Goal: Information Seeking & Learning: Learn about a topic

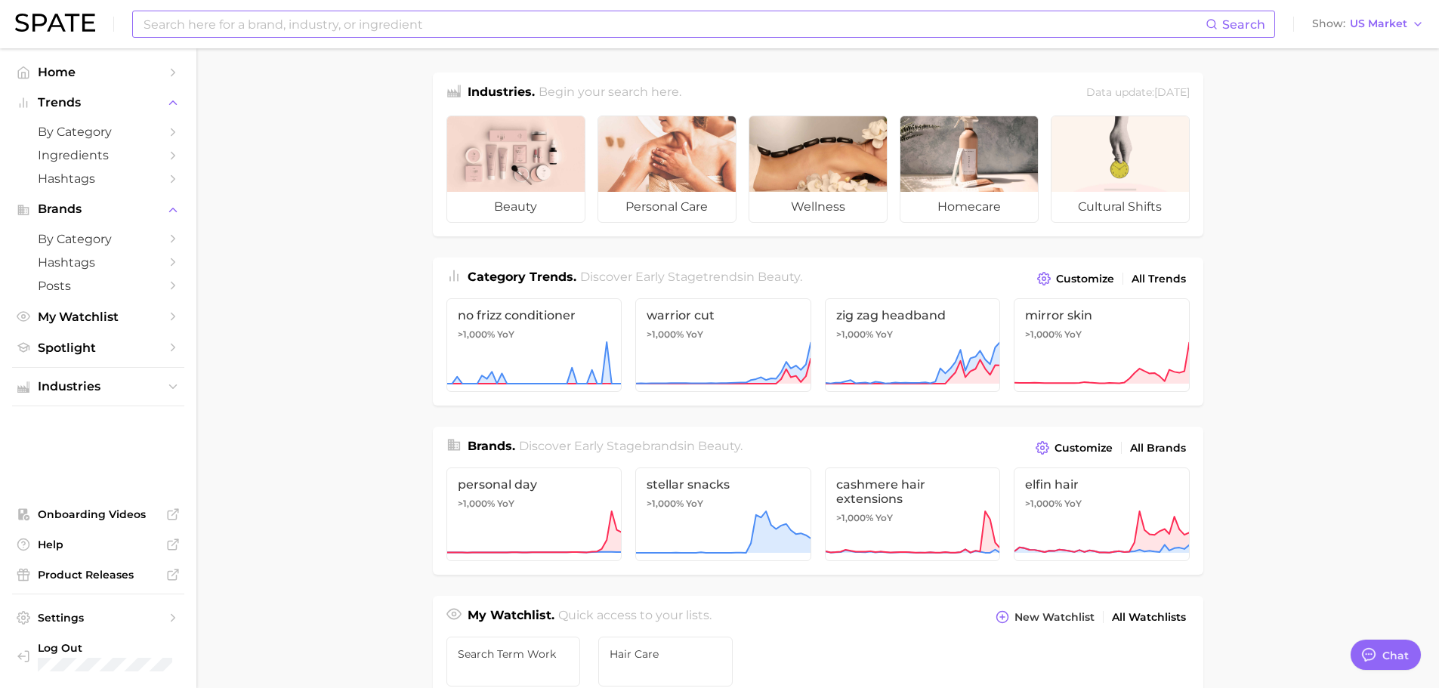
click at [344, 23] on input at bounding box center [673, 24] width 1063 height 26
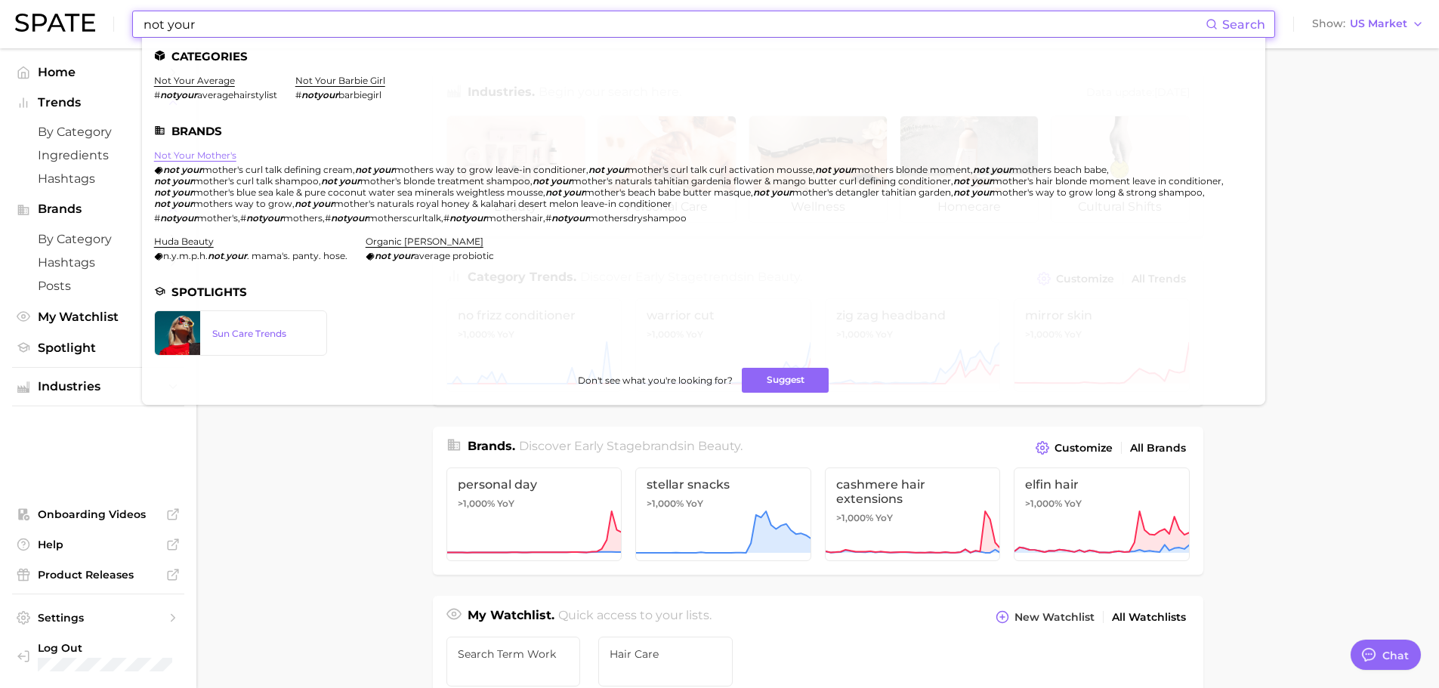
type input "not your"
click at [227, 156] on link "not your mother's" at bounding box center [195, 155] width 82 height 11
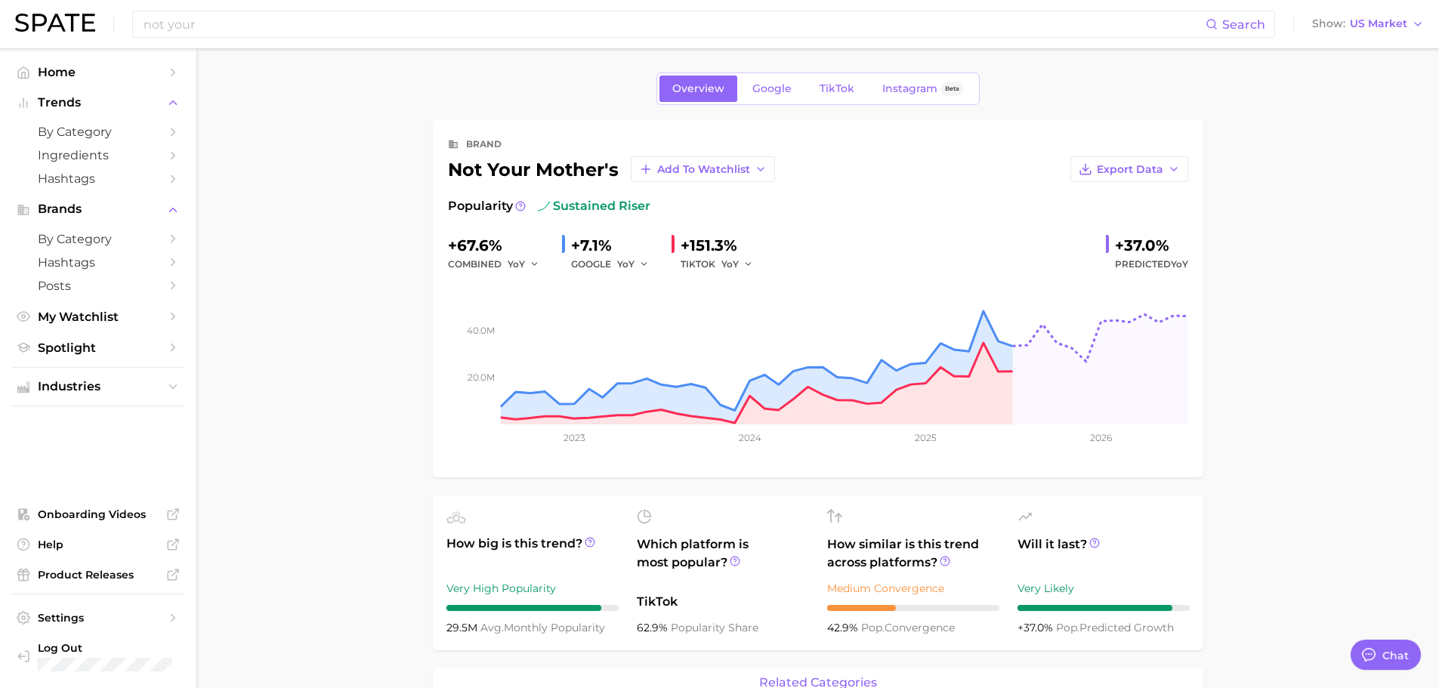
type textarea "x"
click at [758, 91] on span "Google" at bounding box center [771, 88] width 39 height 13
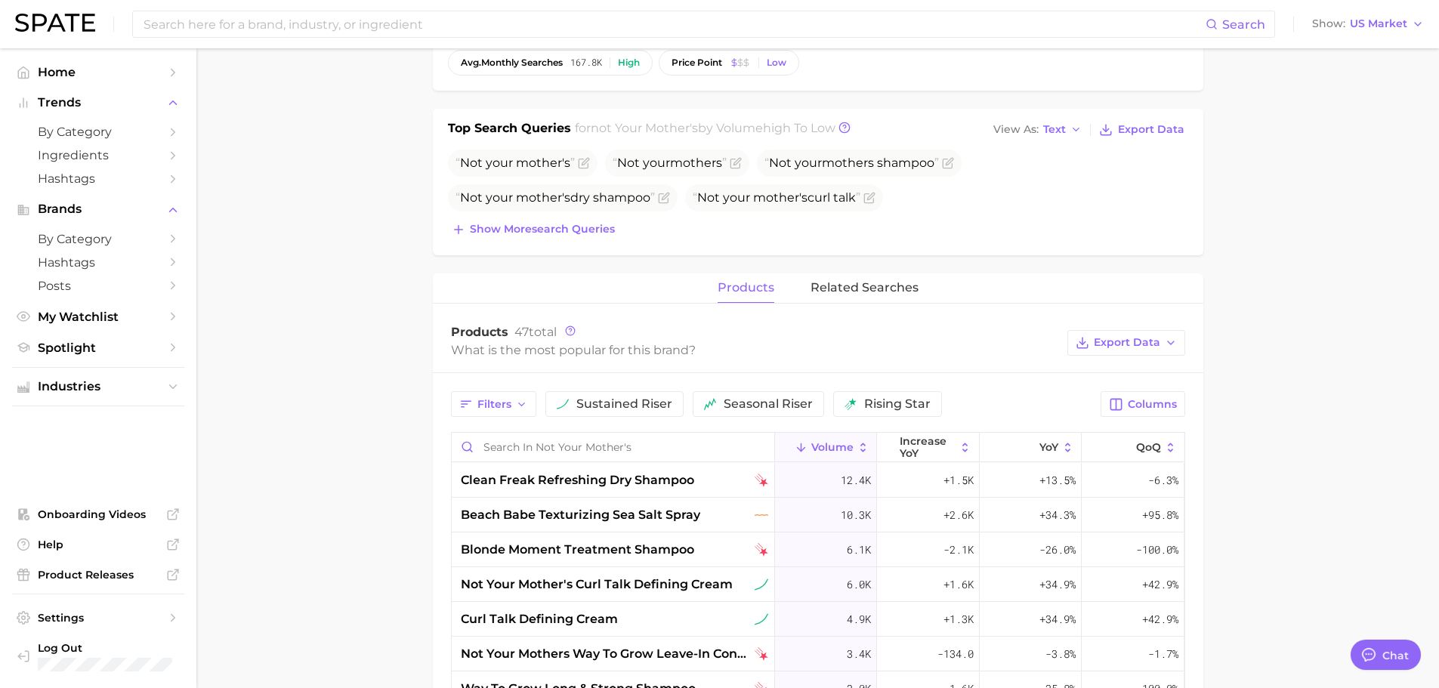
scroll to position [453, 0]
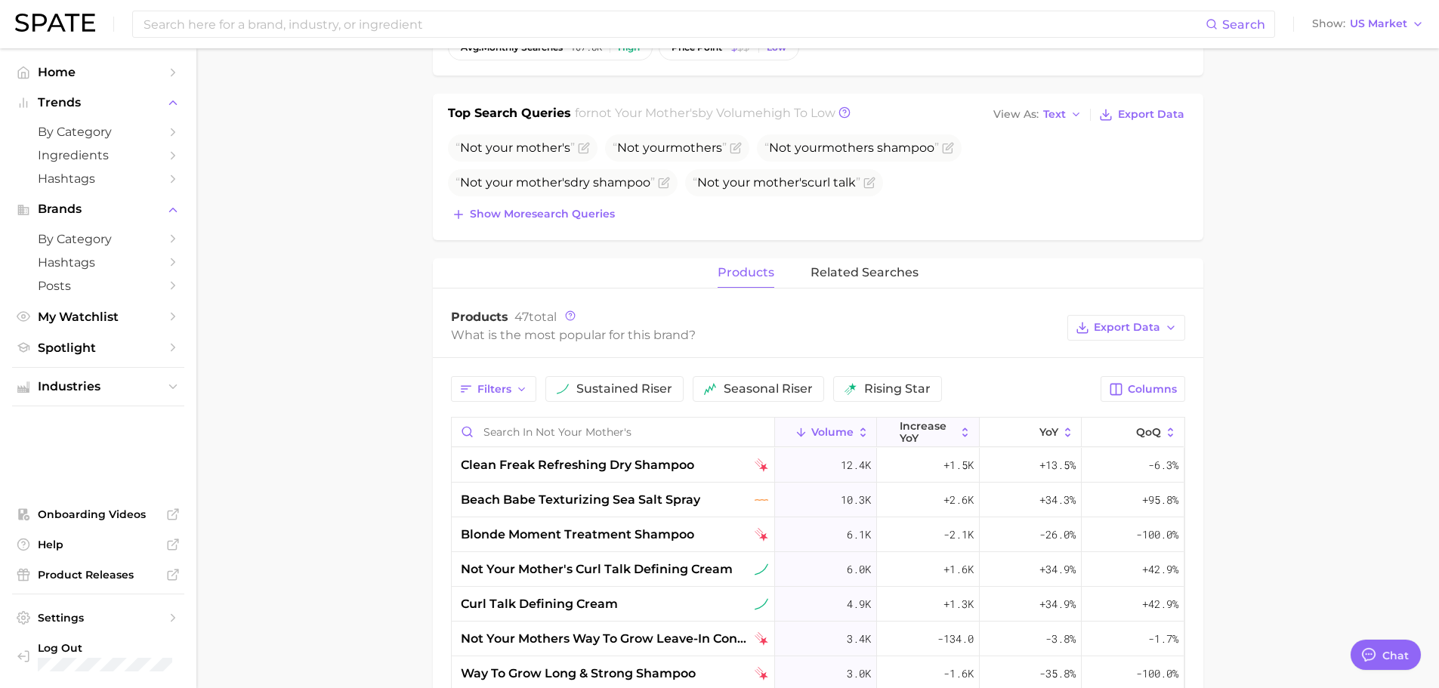
click at [961, 440] on button "increase YoY" at bounding box center [928, 432] width 102 height 29
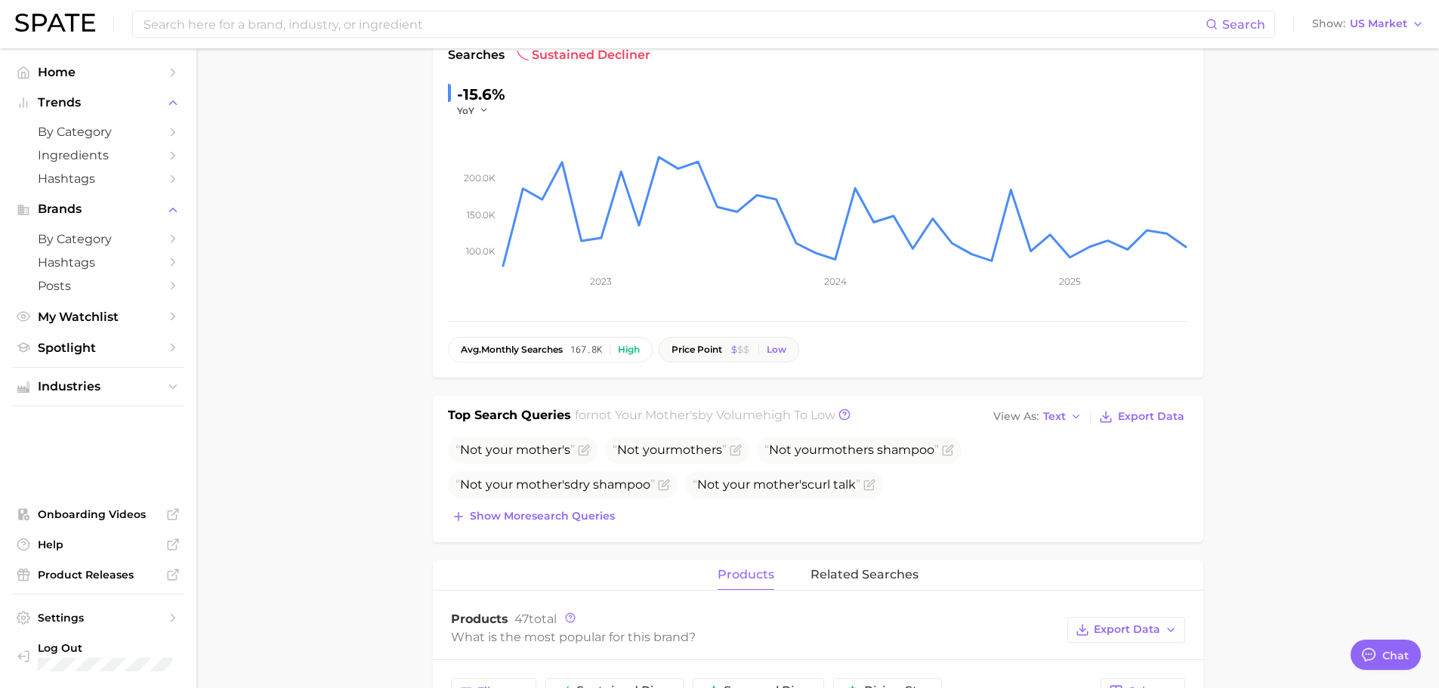
scroll to position [0, 0]
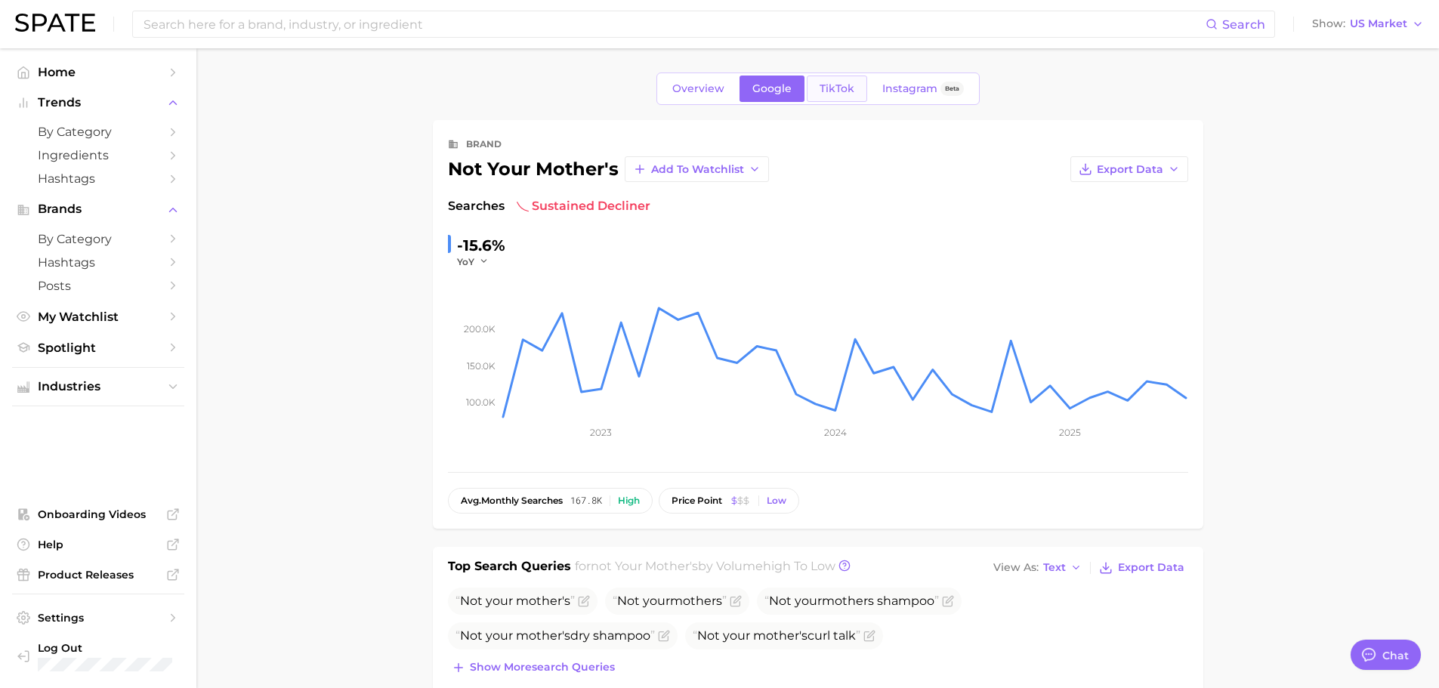
click at [825, 85] on span "TikTok" at bounding box center [836, 88] width 35 height 13
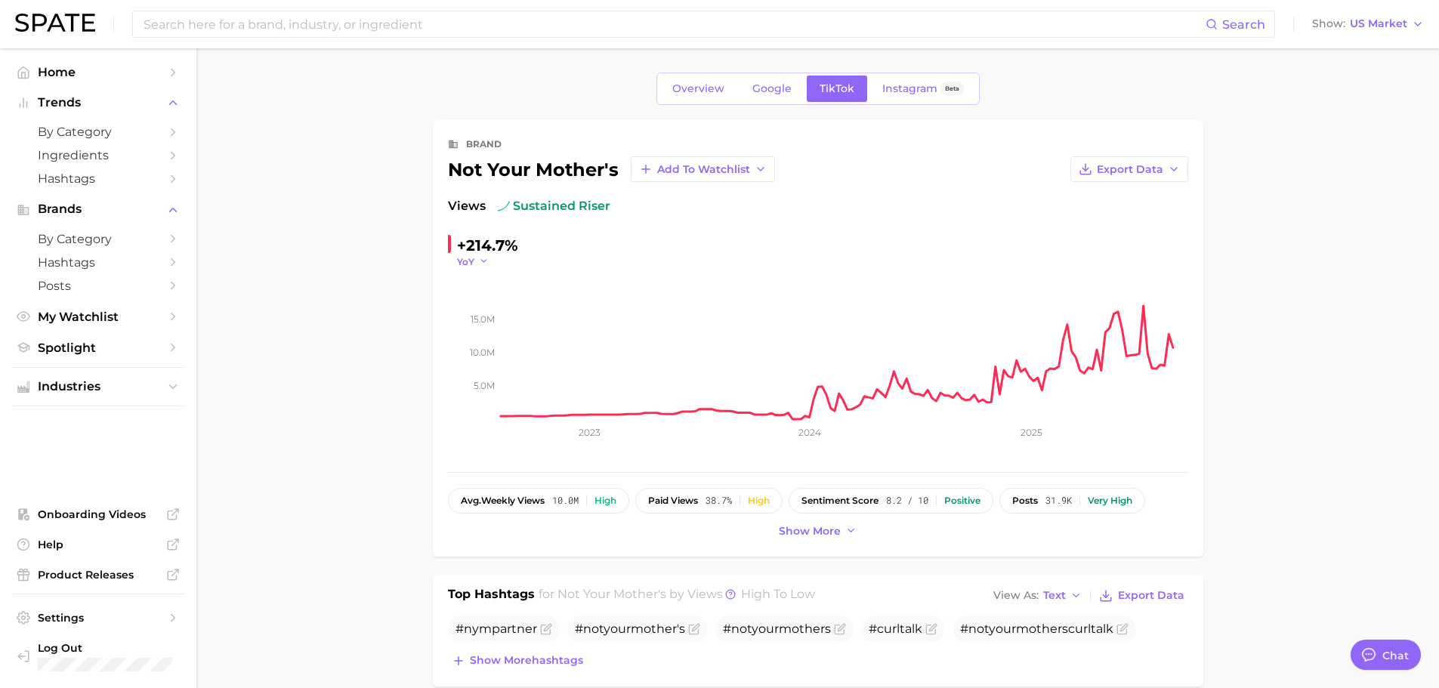
click at [486, 259] on icon "button" at bounding box center [484, 261] width 11 height 11
click at [486, 369] on span "WoW" at bounding box center [478, 364] width 29 height 13
click at [491, 264] on icon "button" at bounding box center [493, 261] width 11 height 11
click at [485, 312] on span "QoQ" at bounding box center [476, 310] width 25 height 13
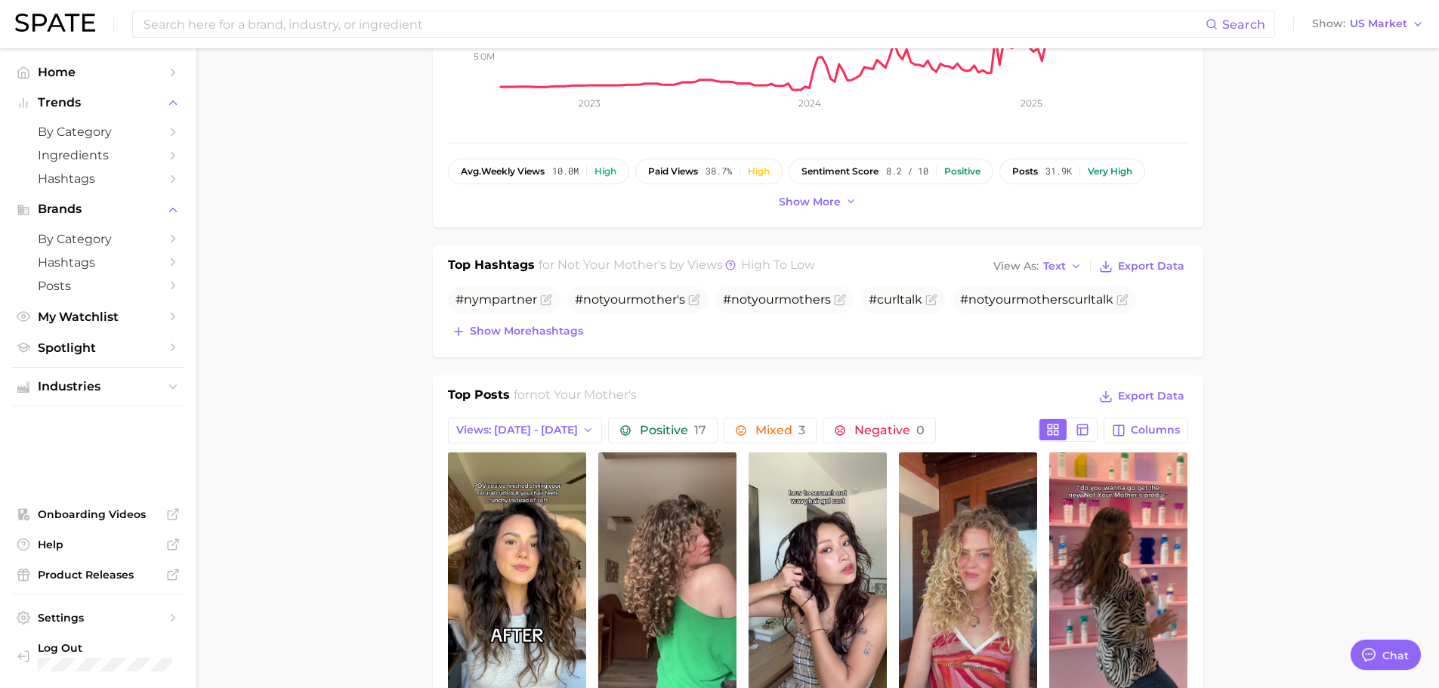
scroll to position [529, 0]
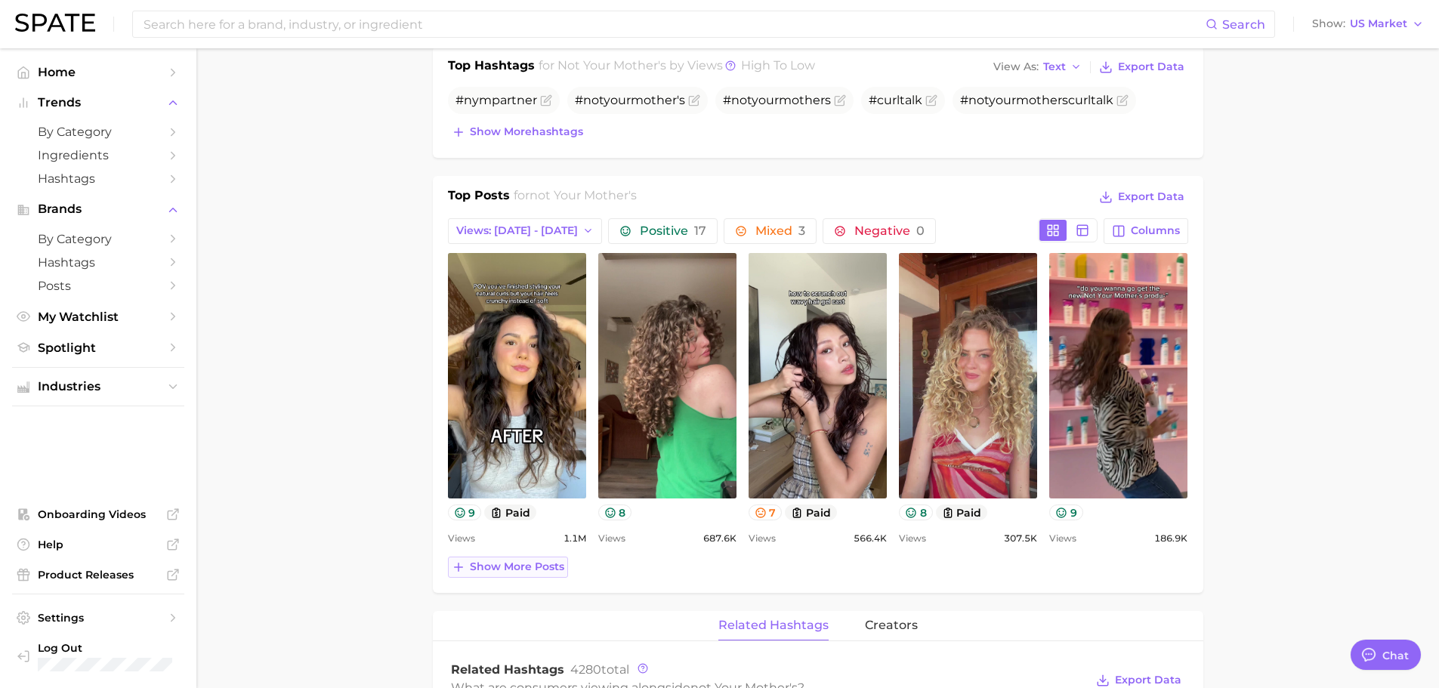
click at [481, 569] on span "Show more posts" at bounding box center [517, 566] width 94 height 13
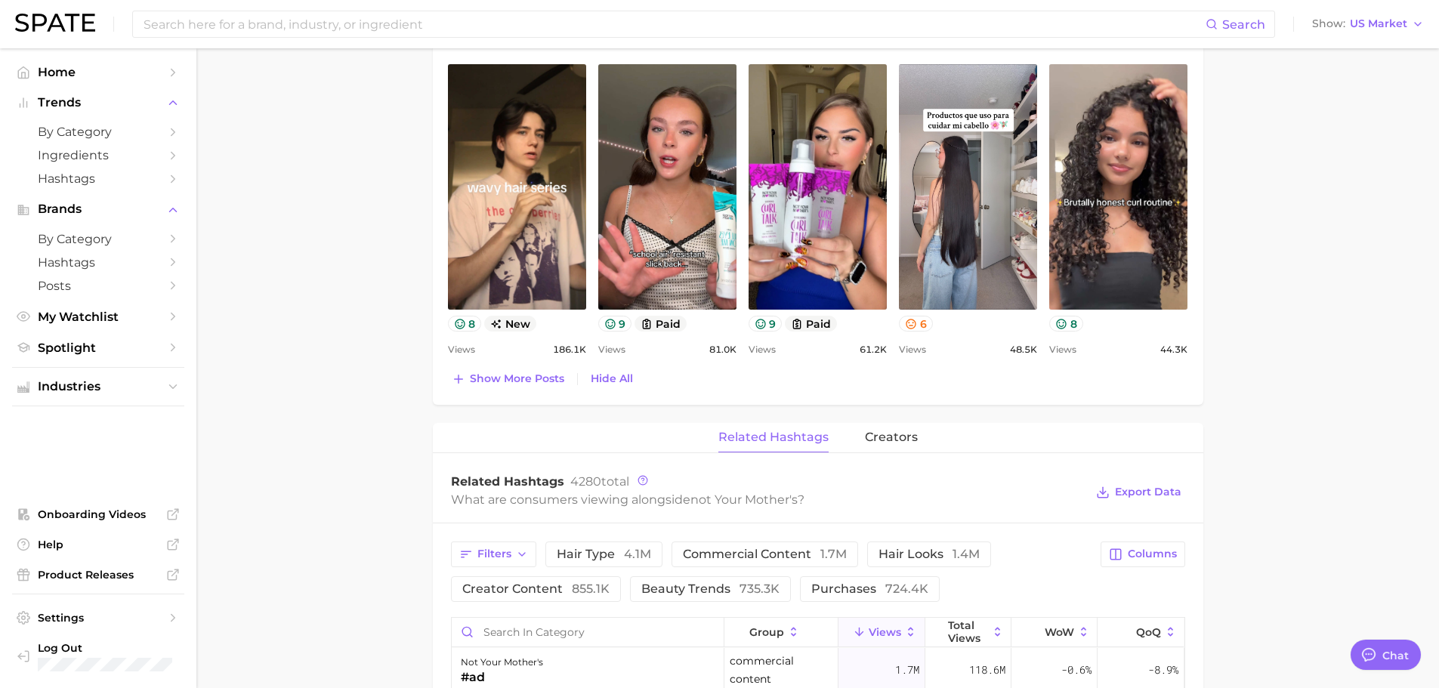
scroll to position [1057, 0]
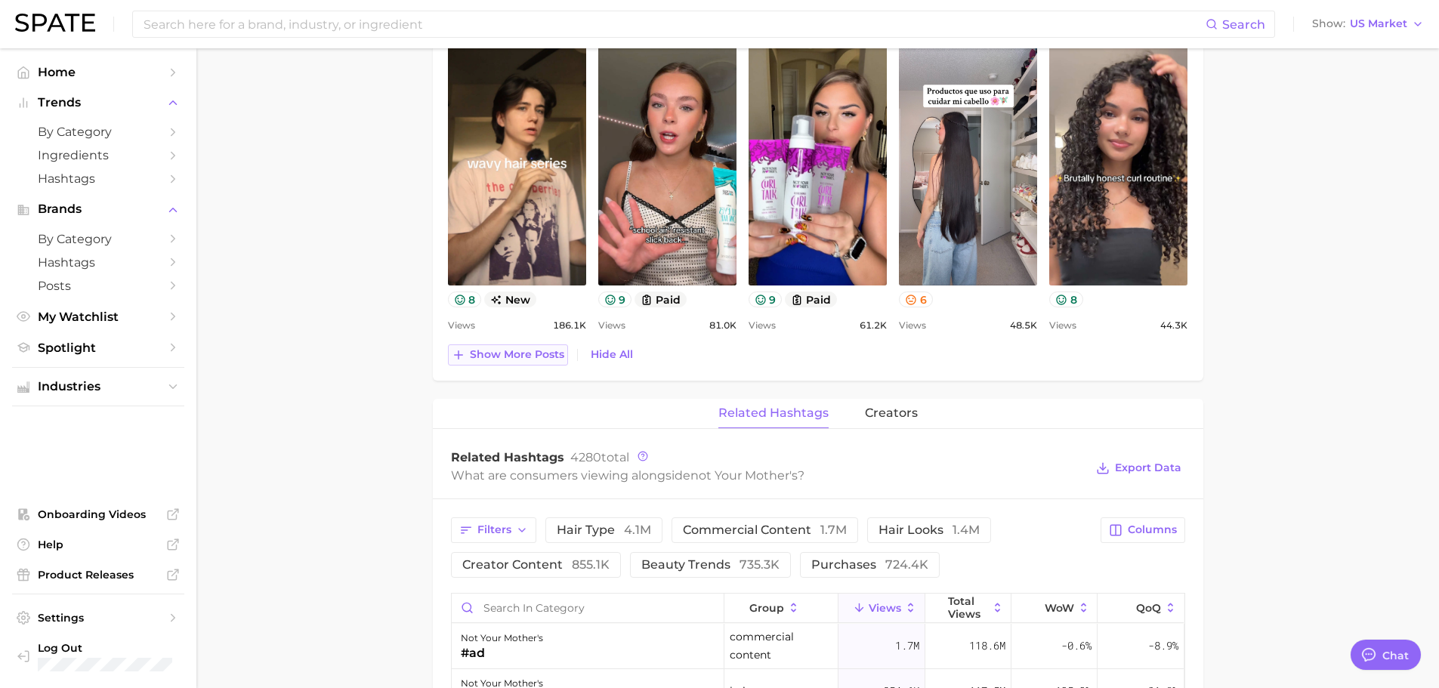
click at [485, 361] on span "Show more posts" at bounding box center [517, 354] width 94 height 13
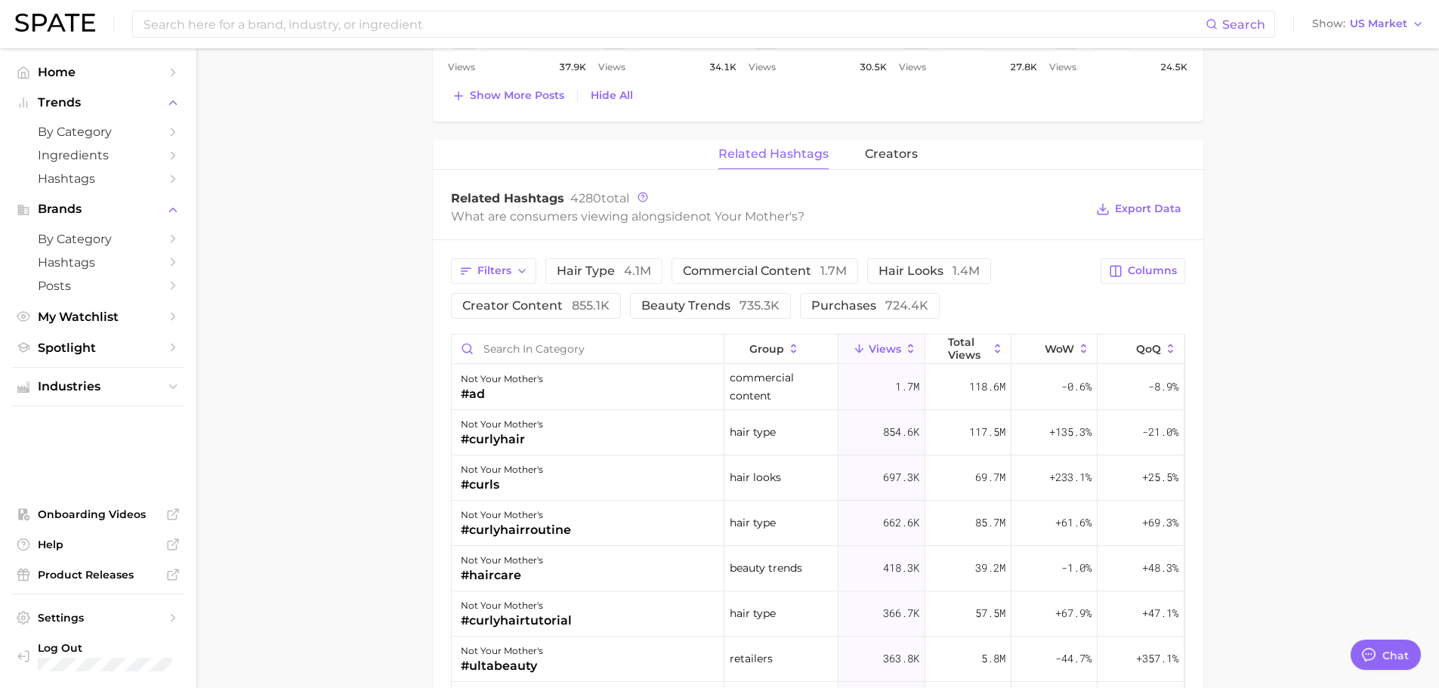
scroll to position [1661, 0]
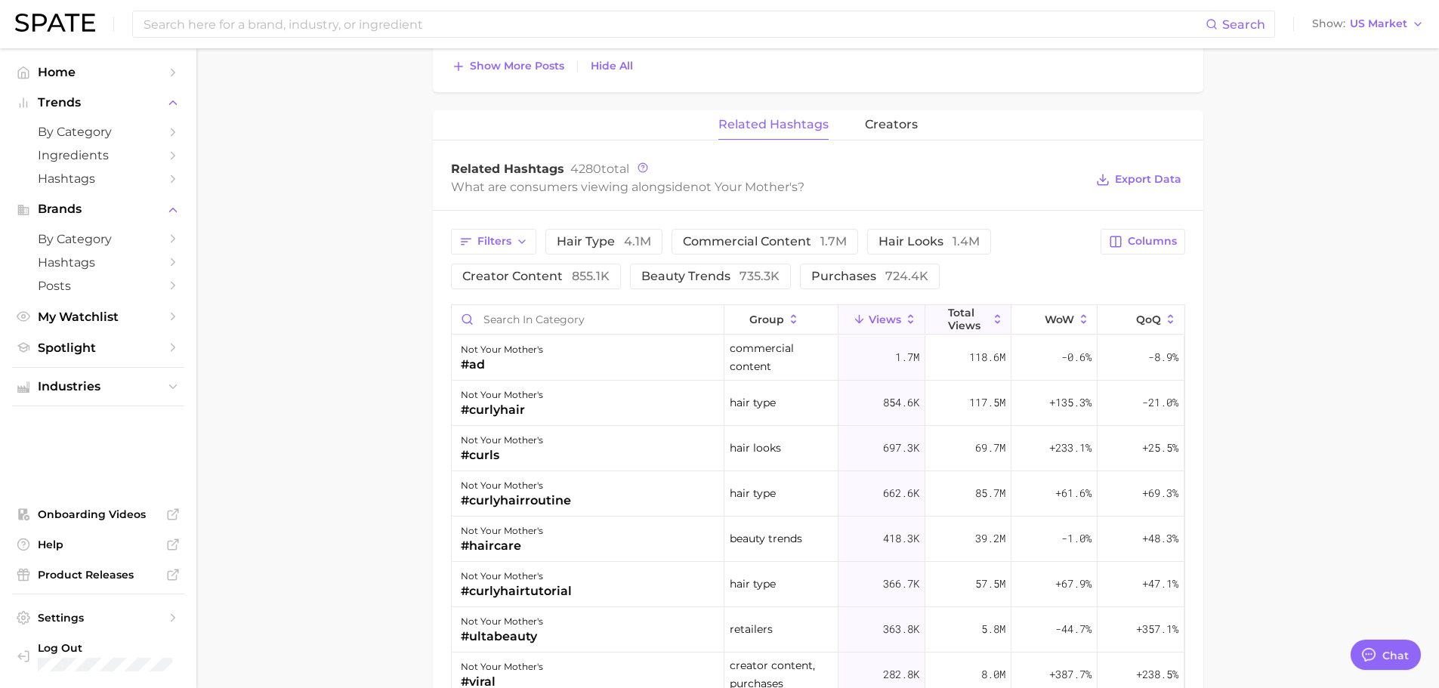
click at [948, 314] on span "Total Views" at bounding box center [968, 319] width 40 height 24
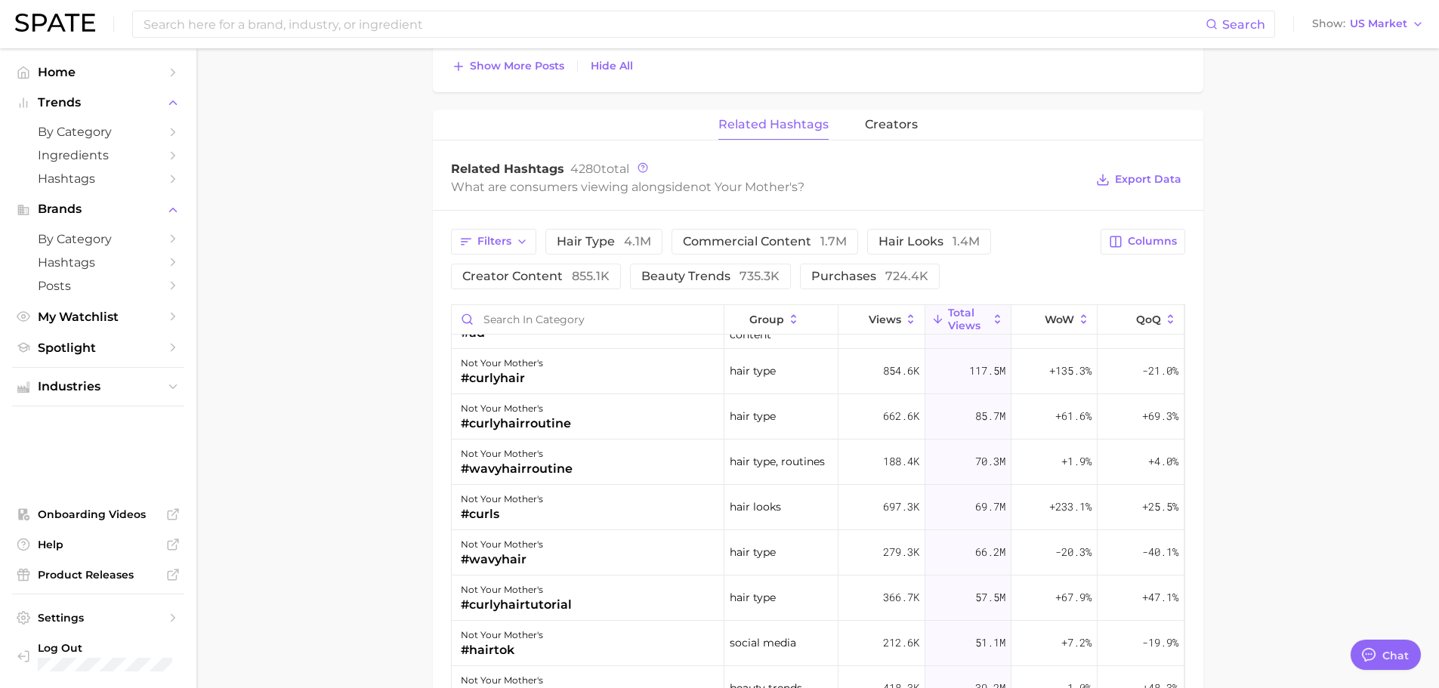
scroll to position [0, 0]
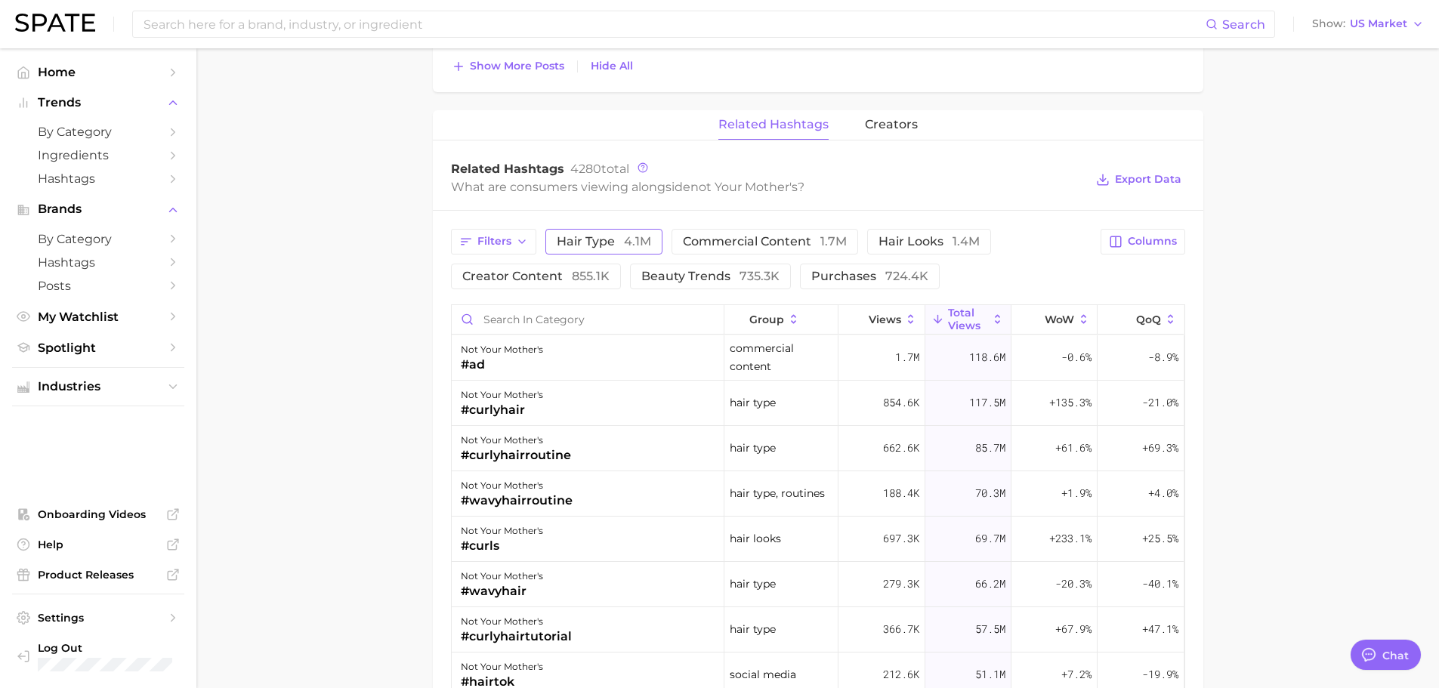
click at [591, 248] on button "hair type 4.1m" at bounding box center [603, 242] width 117 height 26
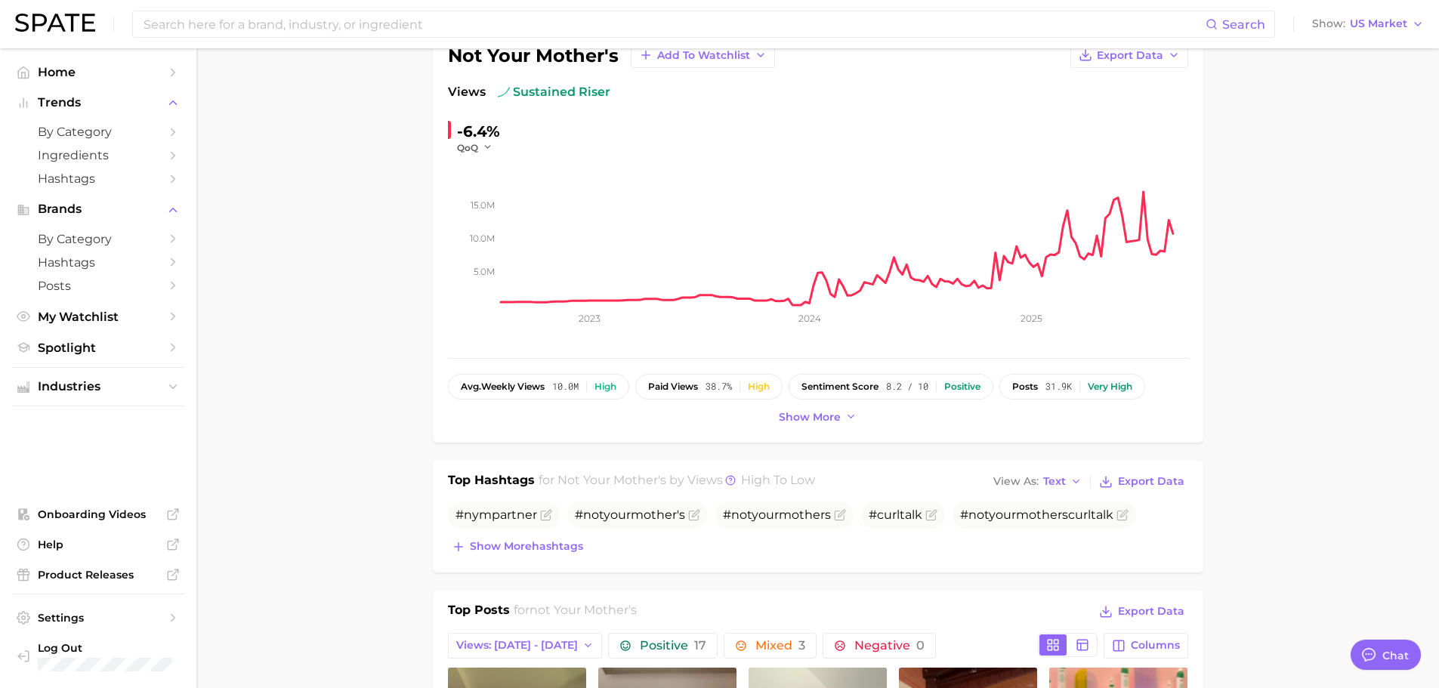
scroll to position [76, 0]
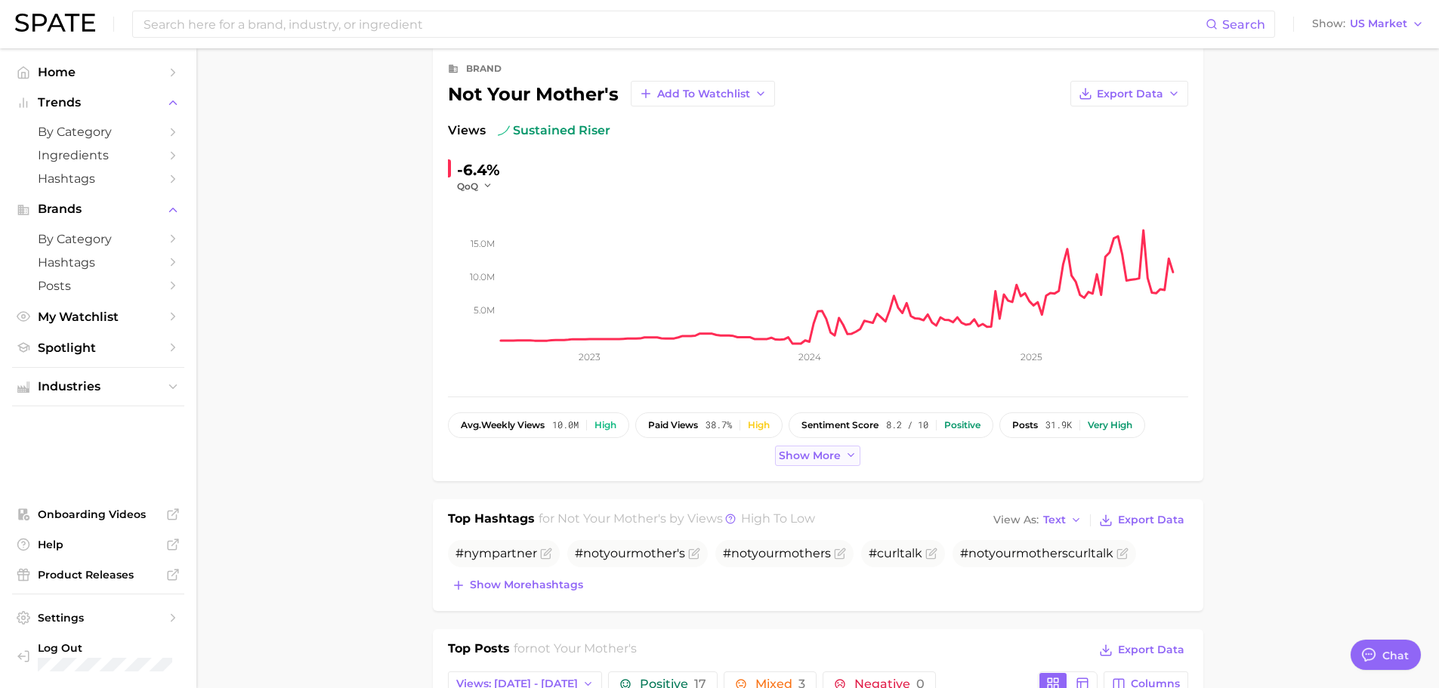
click at [788, 461] on span "Show more" at bounding box center [810, 455] width 62 height 13
